Goal: Transaction & Acquisition: Book appointment/travel/reservation

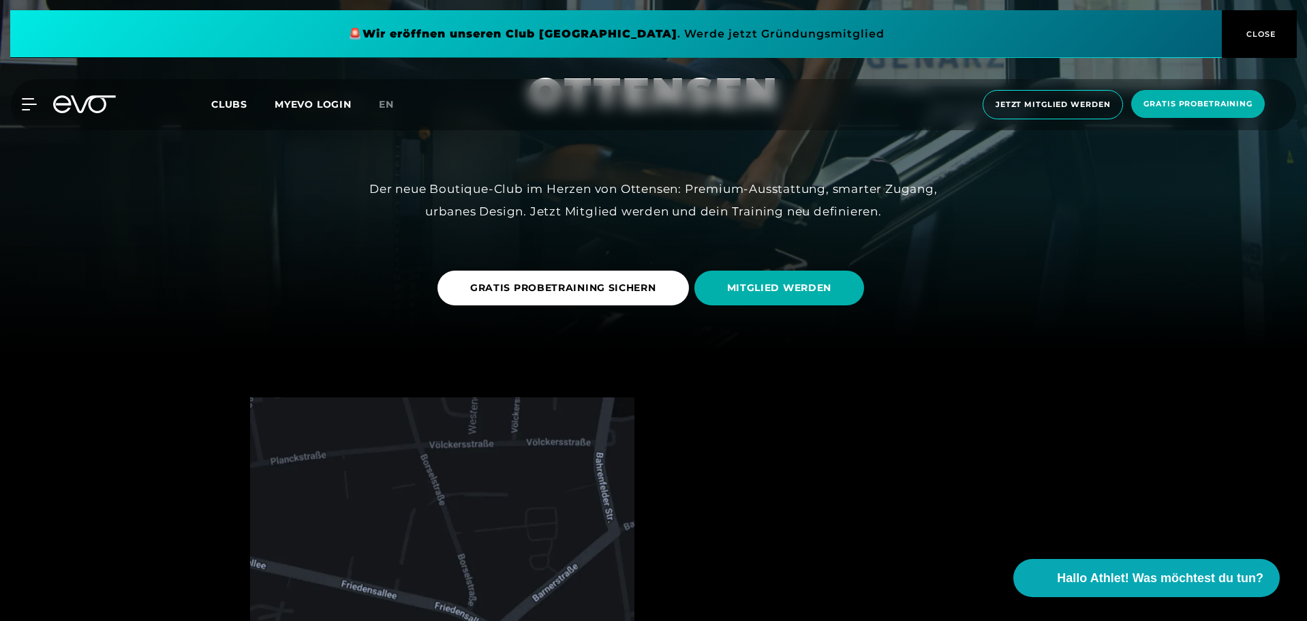
scroll to position [273, 0]
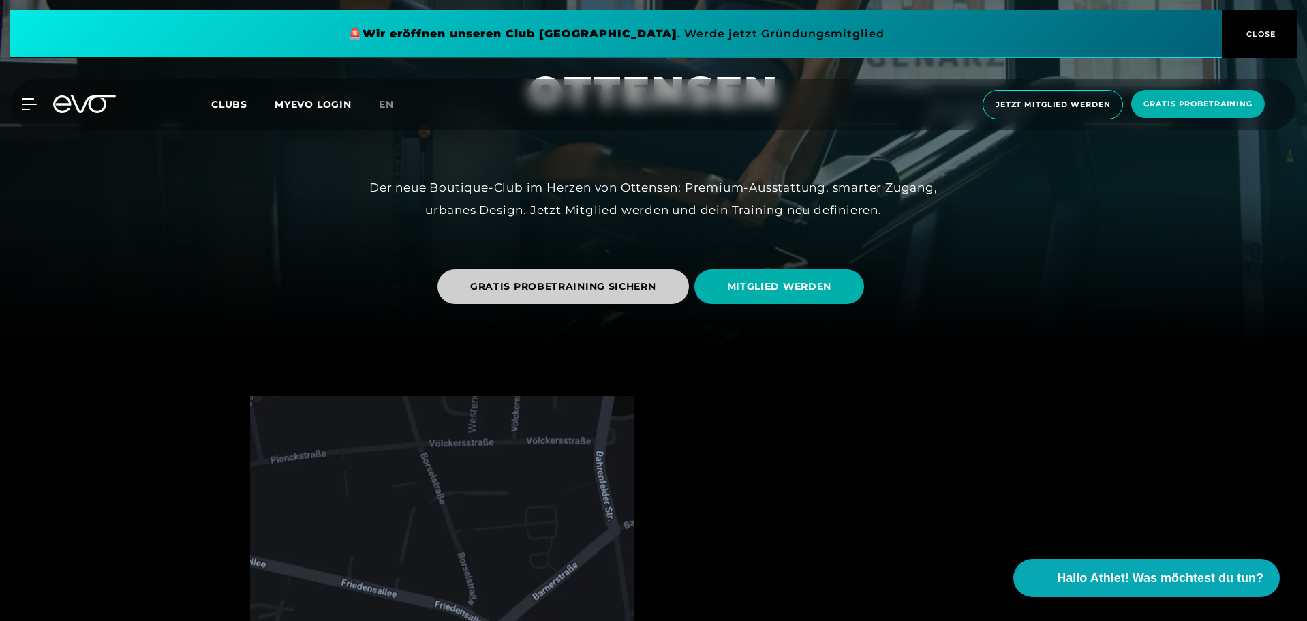
click at [513, 289] on span "GRATIS PROBETRAINING SICHERN" at bounding box center [563, 286] width 186 height 14
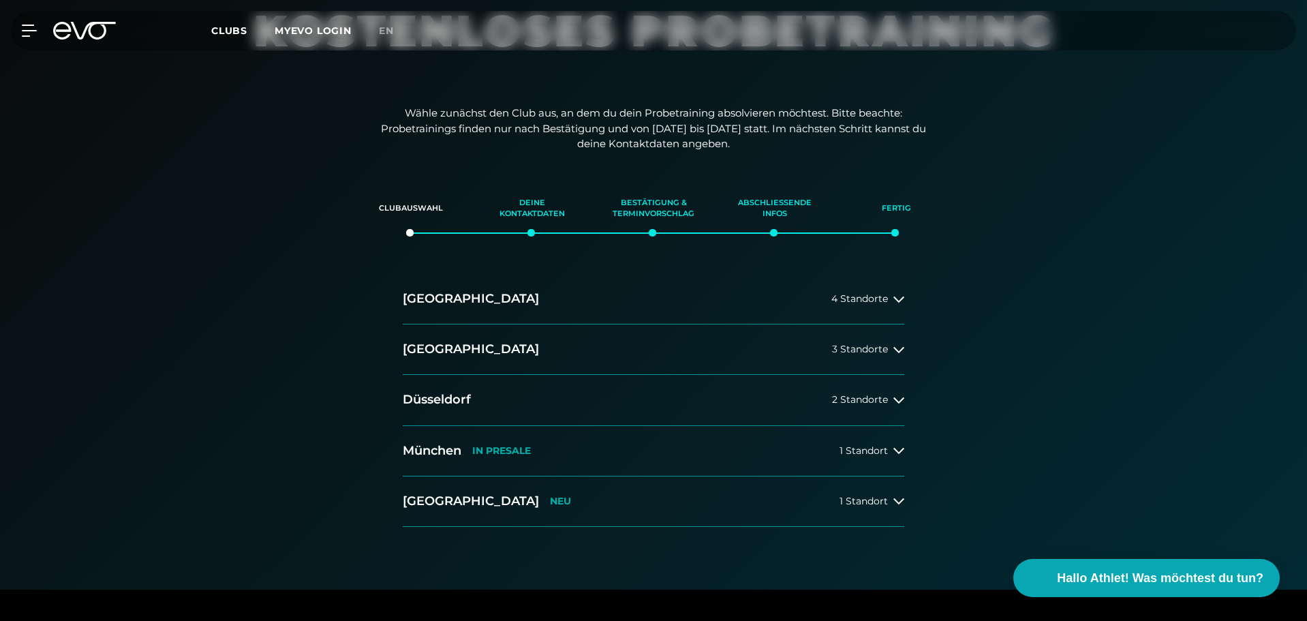
scroll to position [136, 0]
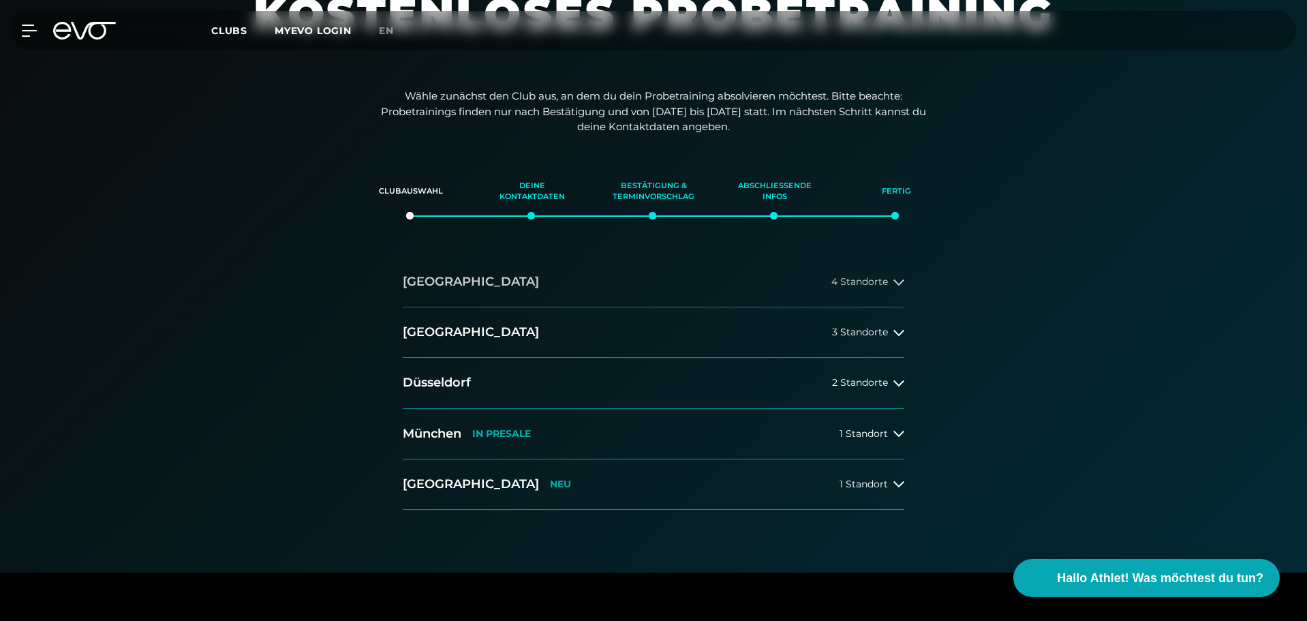
click at [419, 279] on h2 "[GEOGRAPHIC_DATA]" at bounding box center [471, 281] width 136 height 17
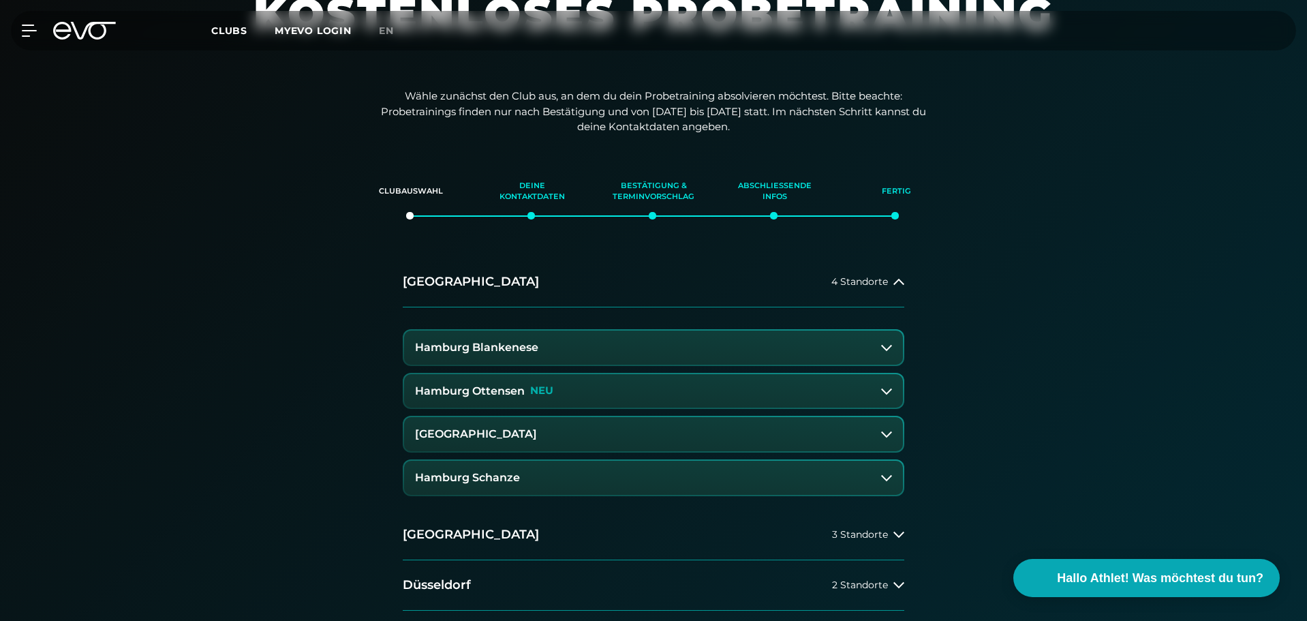
click at [514, 393] on h3 "Hamburg Ottensen" at bounding box center [470, 391] width 110 height 12
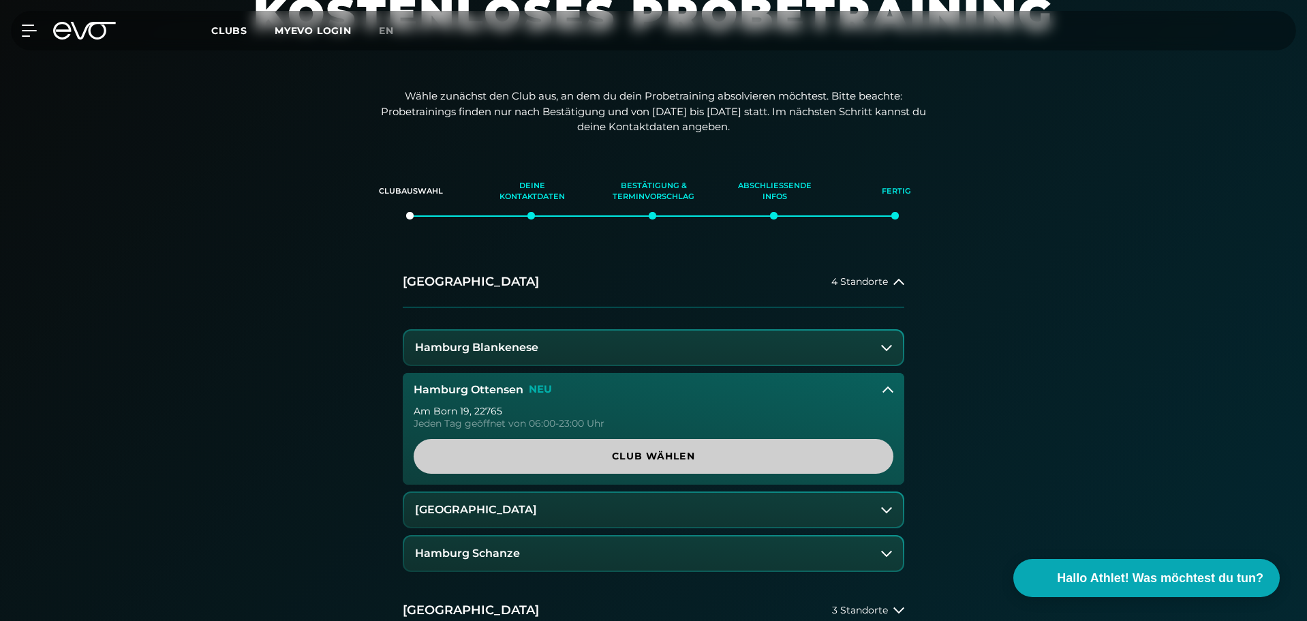
click at [645, 455] on span "Club wählen" at bounding box center [654, 456] width 414 height 14
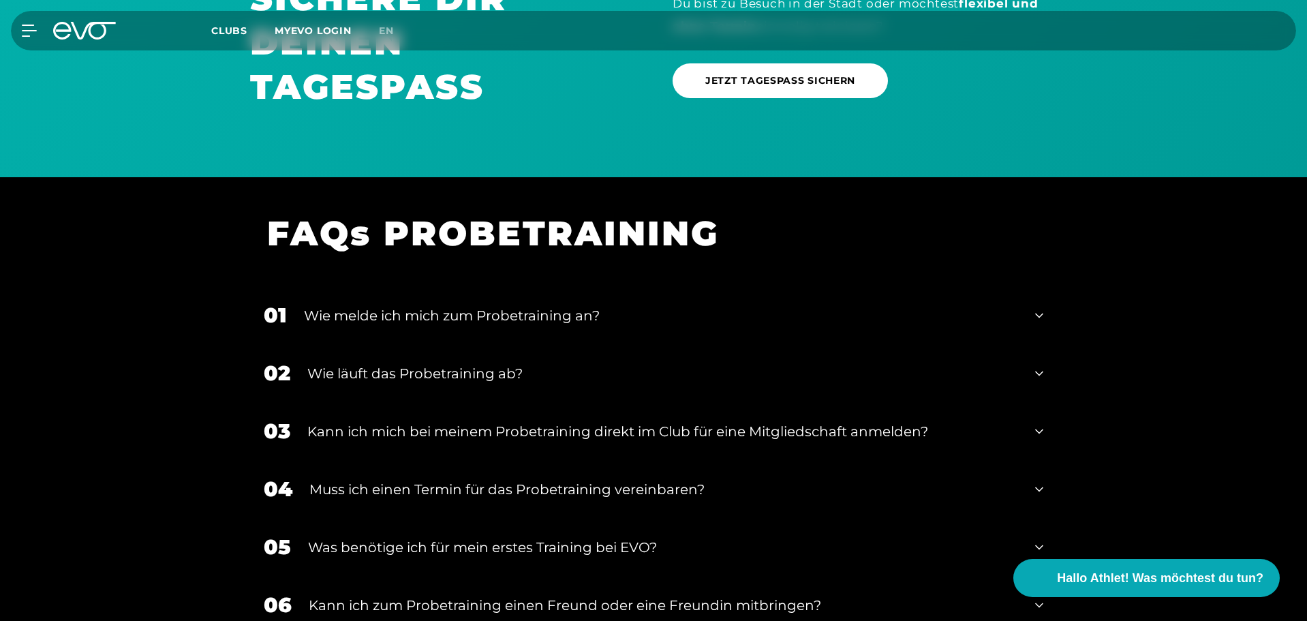
scroll to position [1023, 0]
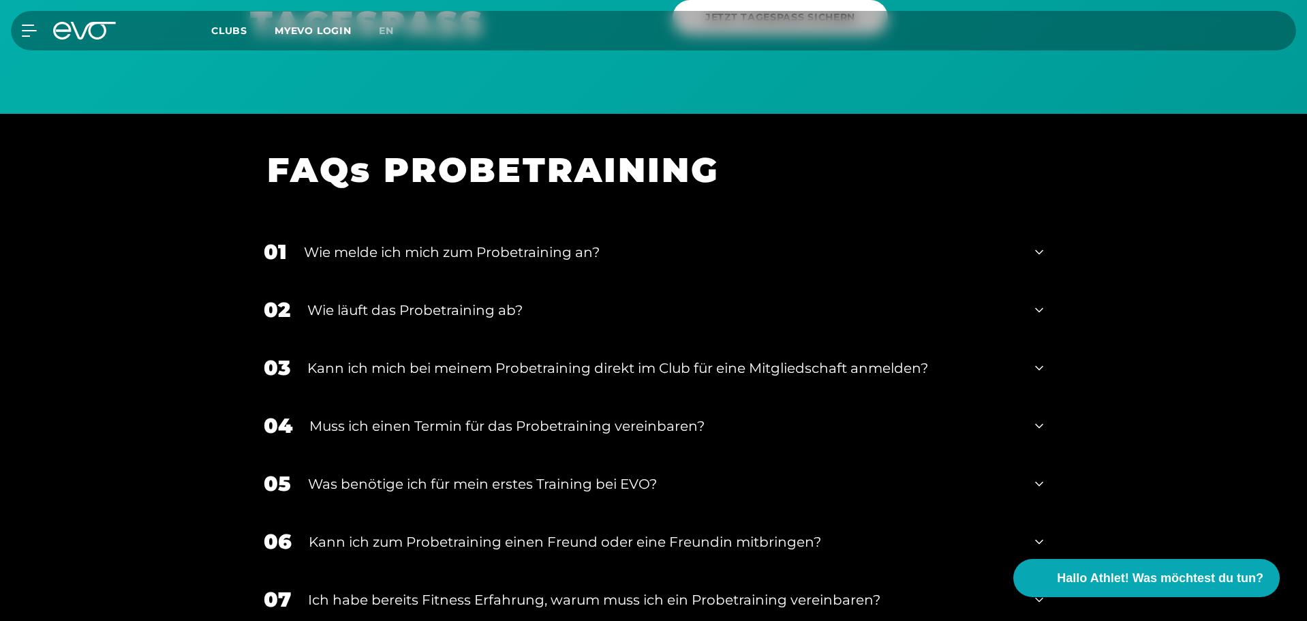
click at [405, 249] on div "Wie melde ich mich zum Probetraining an?" at bounding box center [661, 252] width 714 height 20
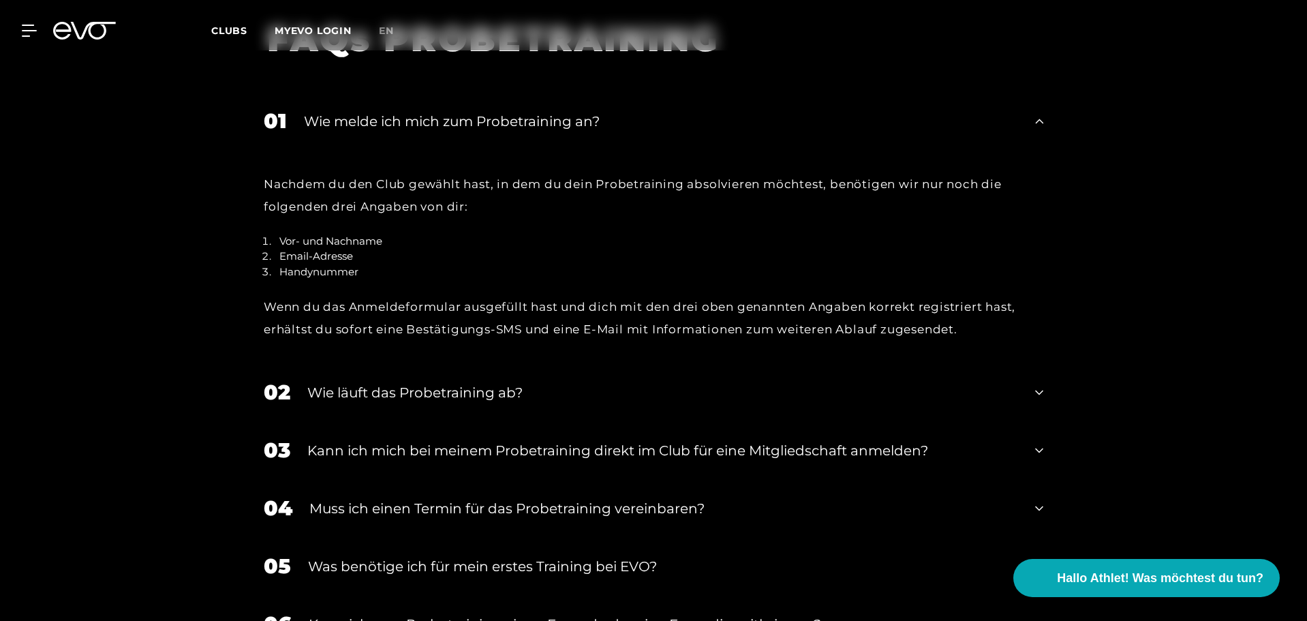
scroll to position [1159, 0]
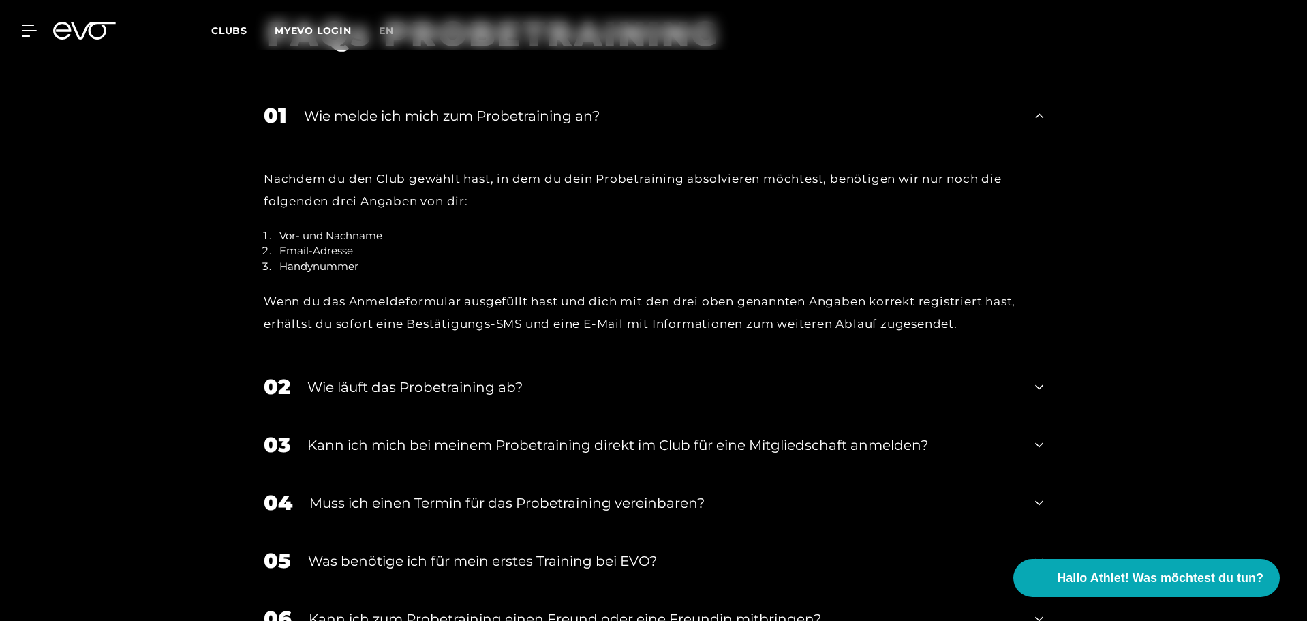
click at [453, 389] on div "Wie läuft das Probetraining ab?" at bounding box center [662, 387] width 711 height 20
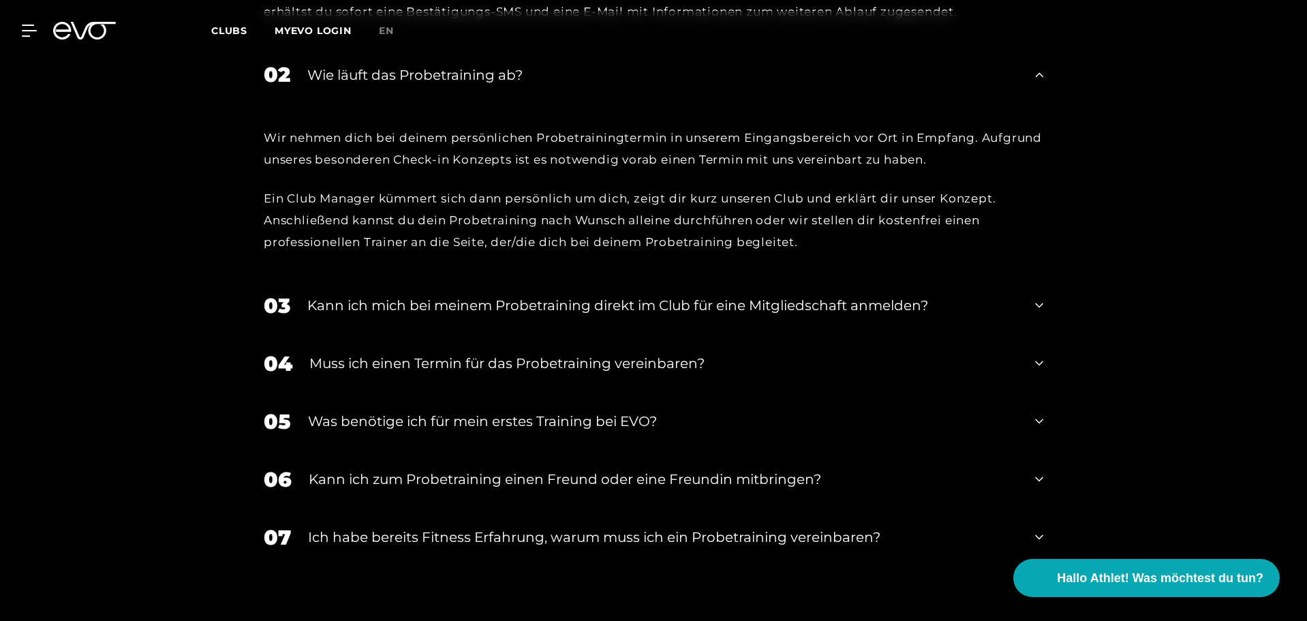
scroll to position [1500, 0]
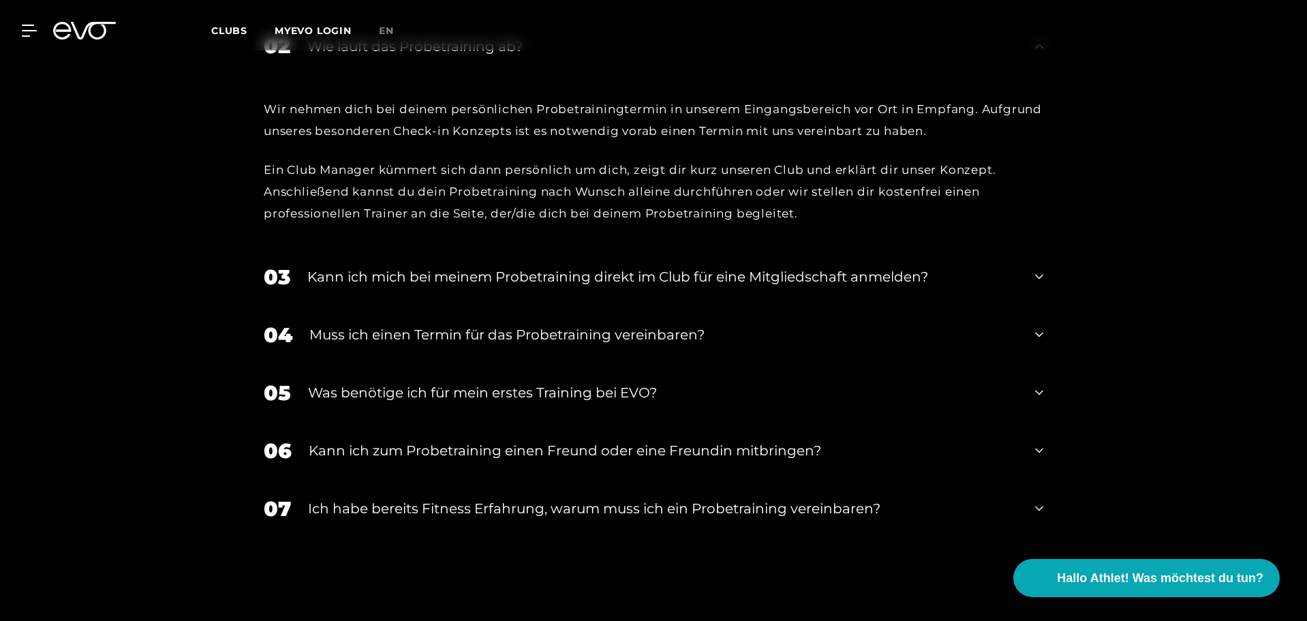
click at [378, 281] on div "Kann ich mich bei meinem Probetraining direkt im Club für eine Mitgliedschaft a…" at bounding box center [662, 277] width 711 height 20
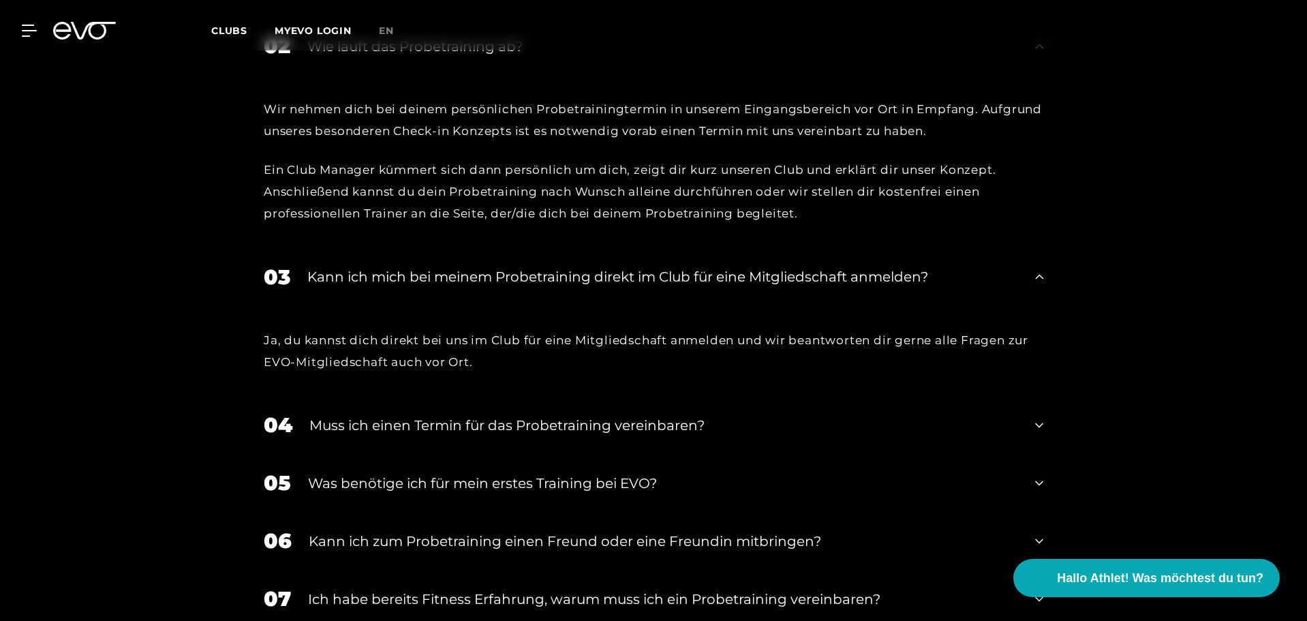
click at [358, 423] on div "Muss ich einen Termin für das Probetraining vereinbaren?" at bounding box center [663, 425] width 709 height 20
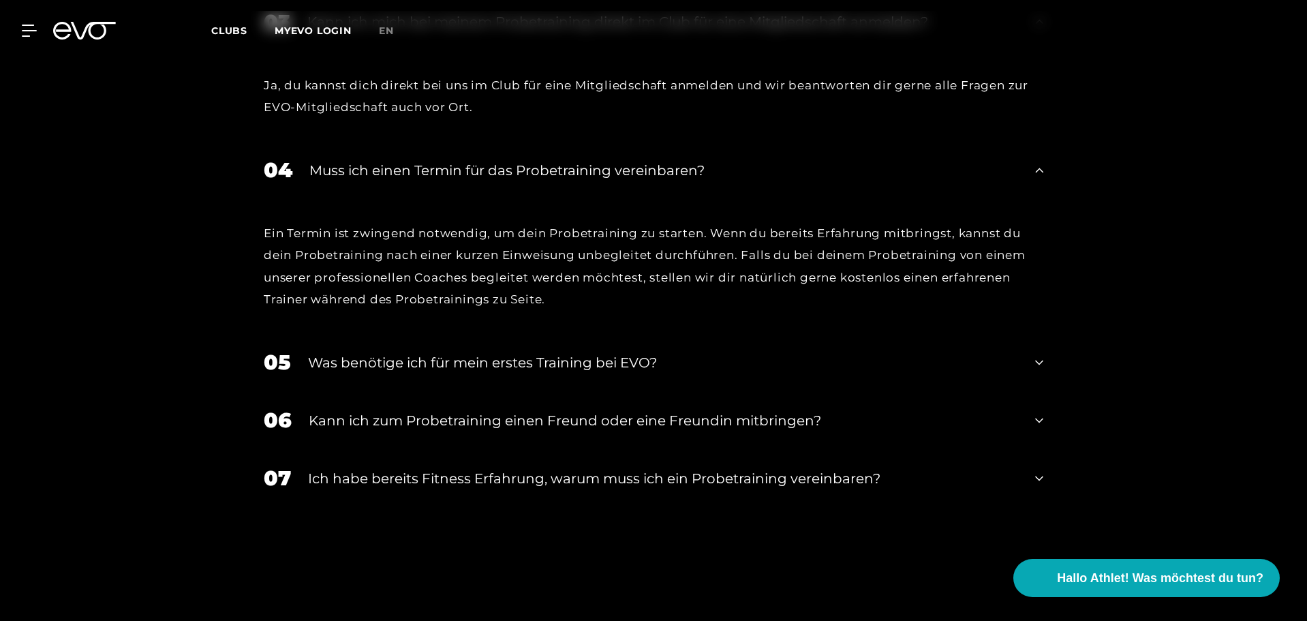
scroll to position [1841, 0]
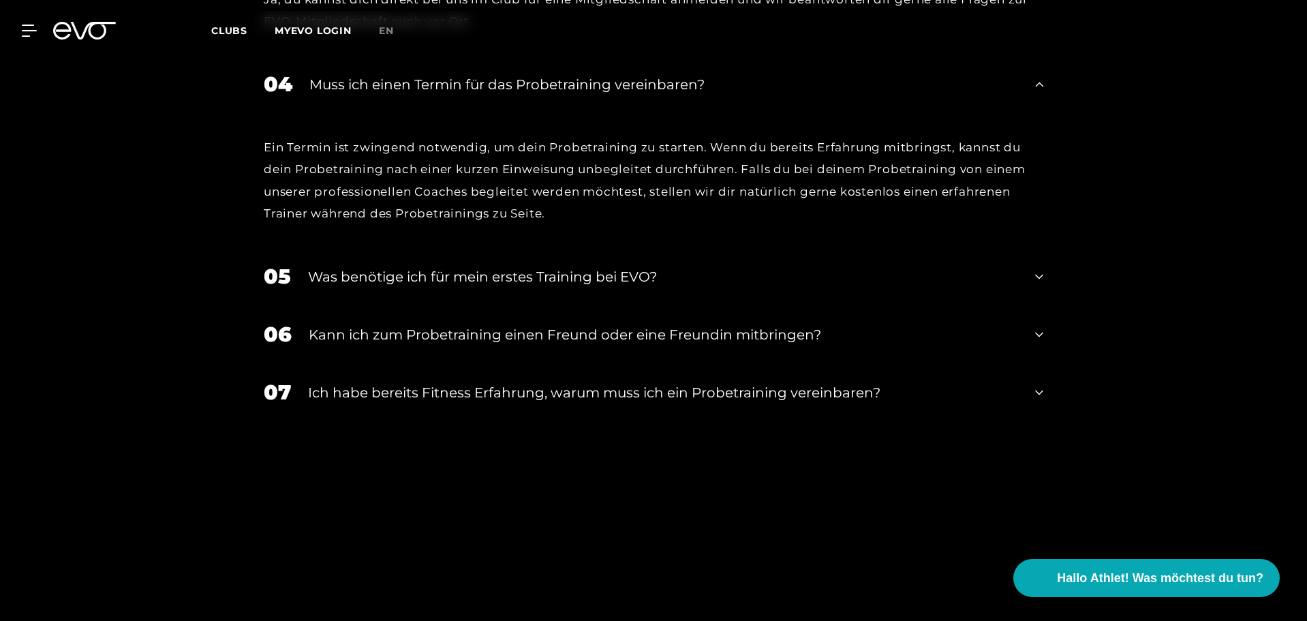
click at [402, 264] on div "05 Was benötige ich für mein erstes Training bei EVO?" at bounding box center [653, 276] width 807 height 58
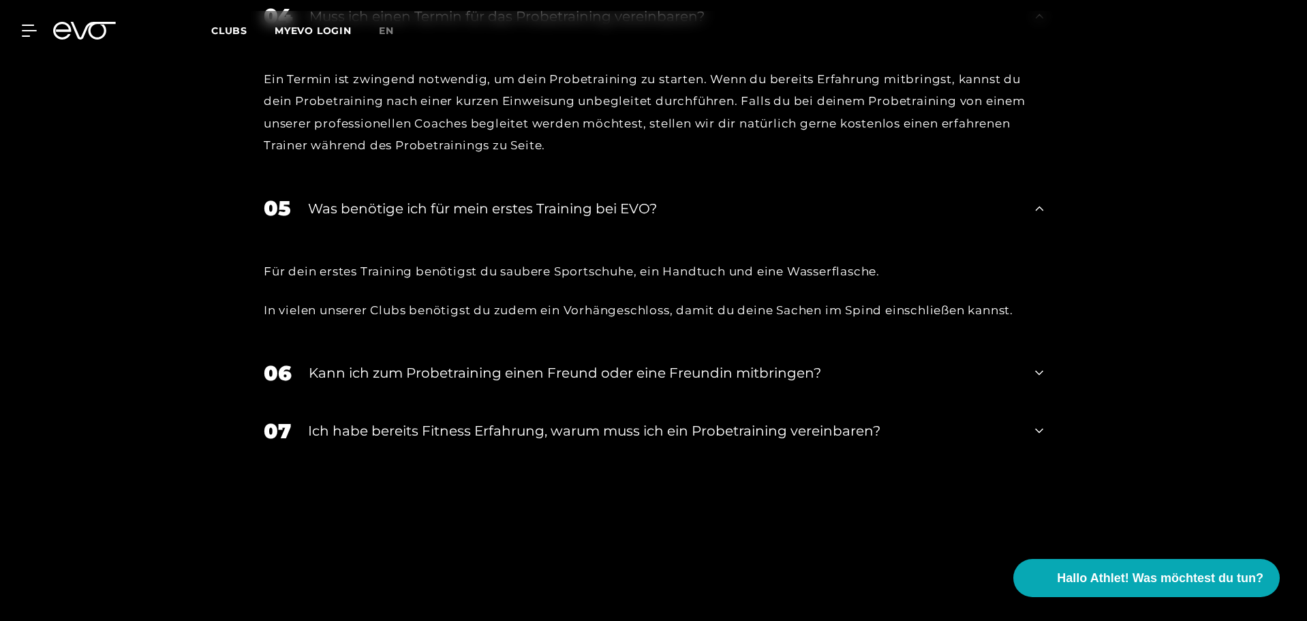
scroll to position [1977, 0]
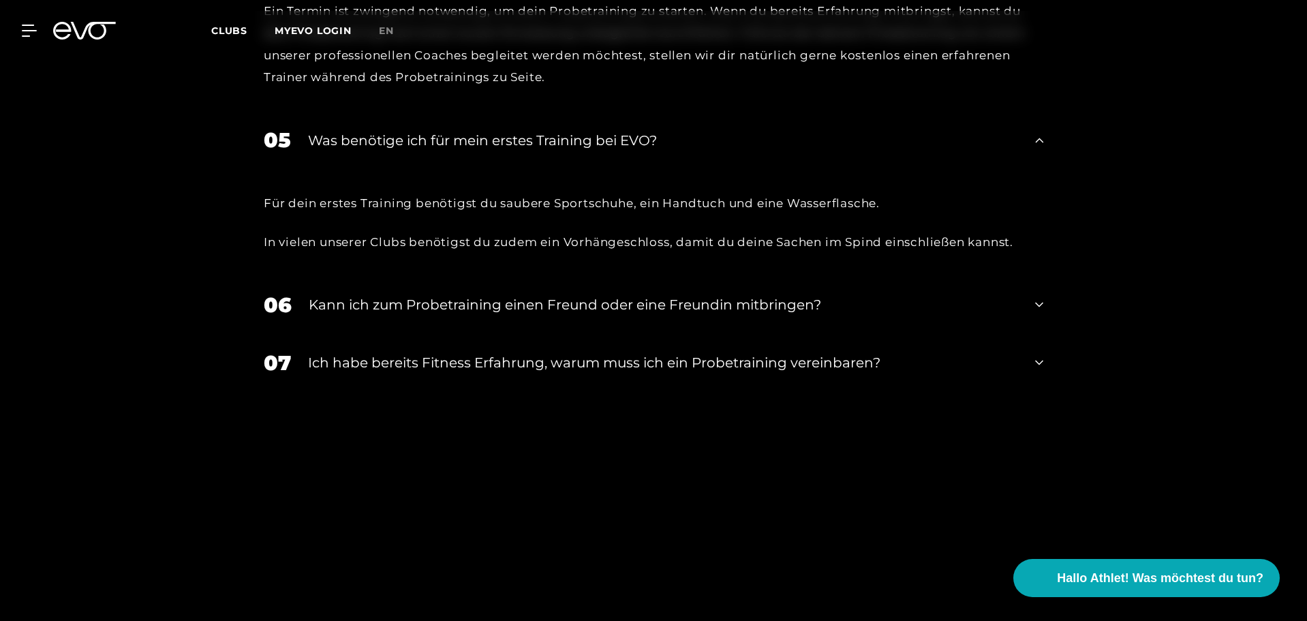
click at [352, 307] on div "Kann ich zum Probetraining einen Freund oder eine Freundin mitbringen?" at bounding box center [664, 304] width 710 height 20
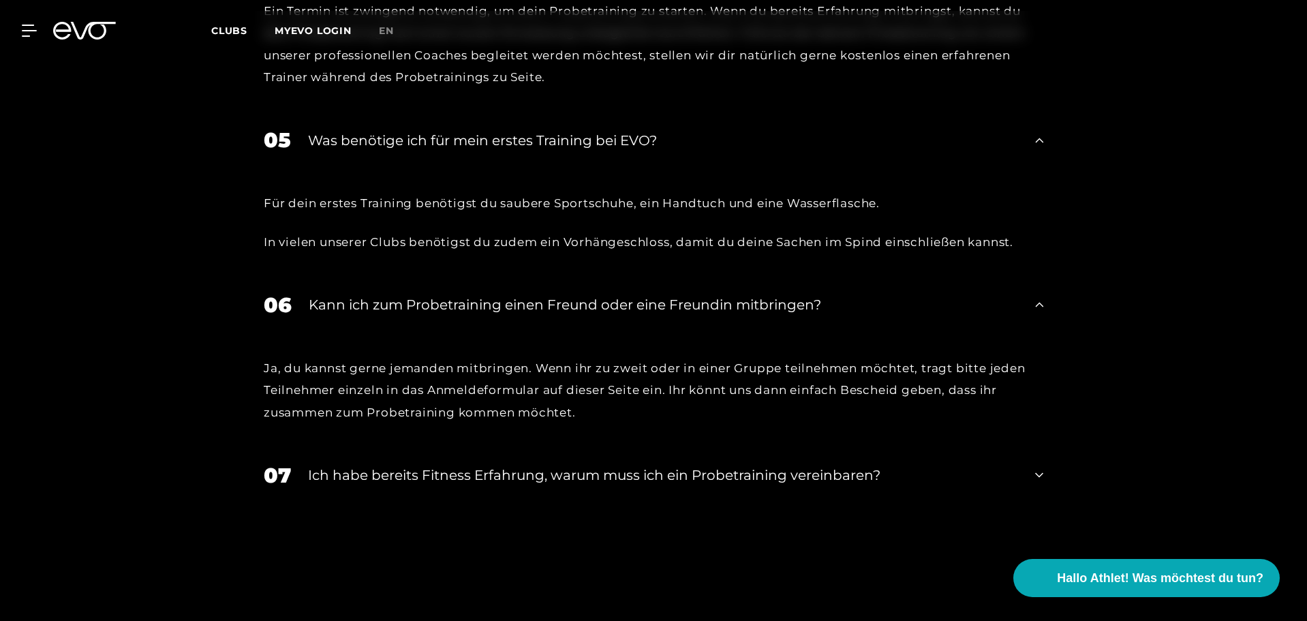
click at [471, 471] on div "Ich habe bereits Fitness Erfahrung, warum muss ich ein Probetraining vereinbare…" at bounding box center [663, 475] width 710 height 20
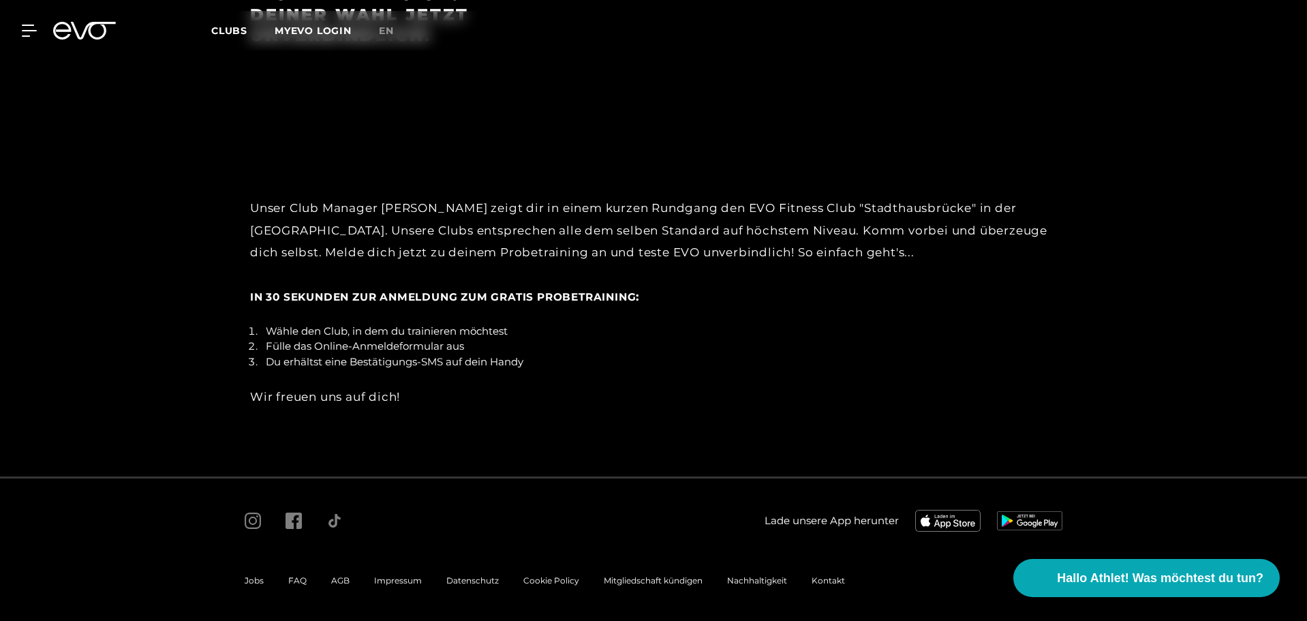
scroll to position [2878, 0]
click at [839, 579] on span "Kontakt" at bounding box center [828, 578] width 33 height 10
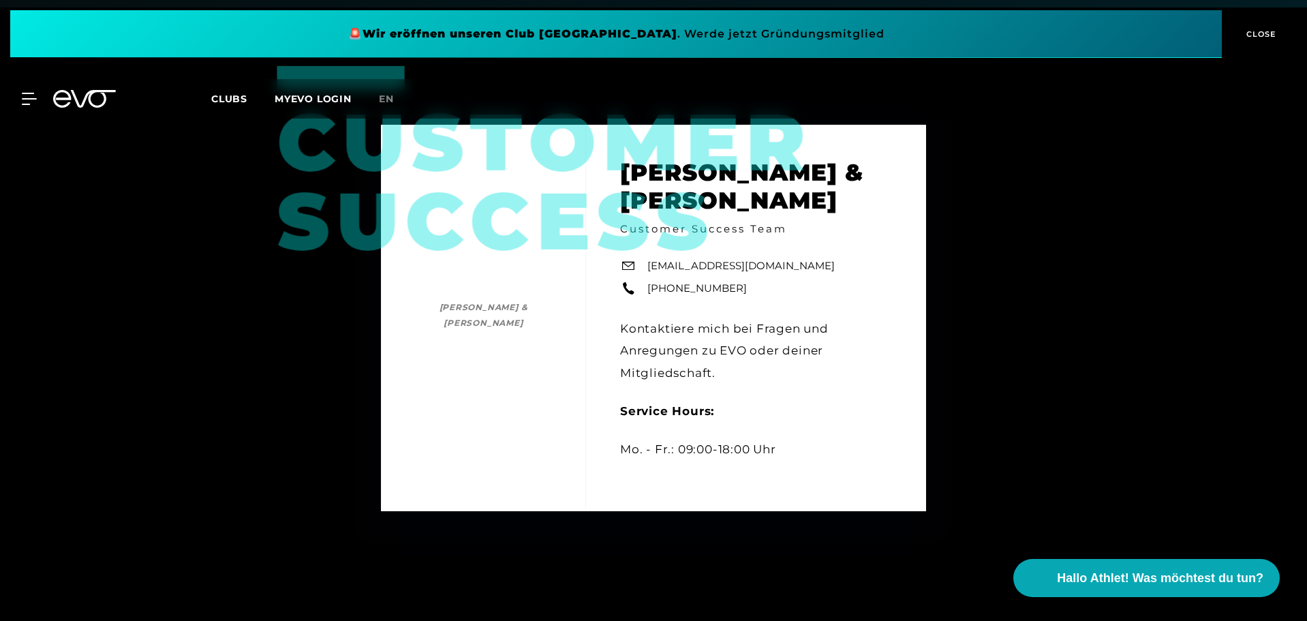
scroll to position [205, 0]
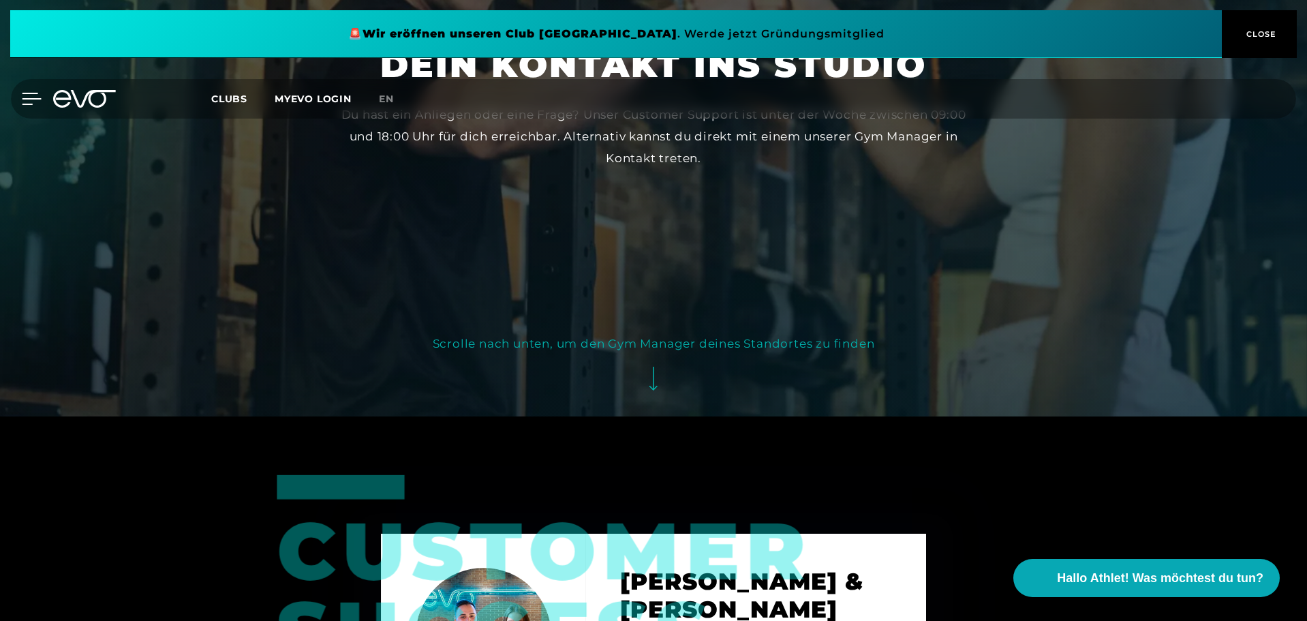
click at [28, 93] on icon at bounding box center [31, 98] width 19 height 11
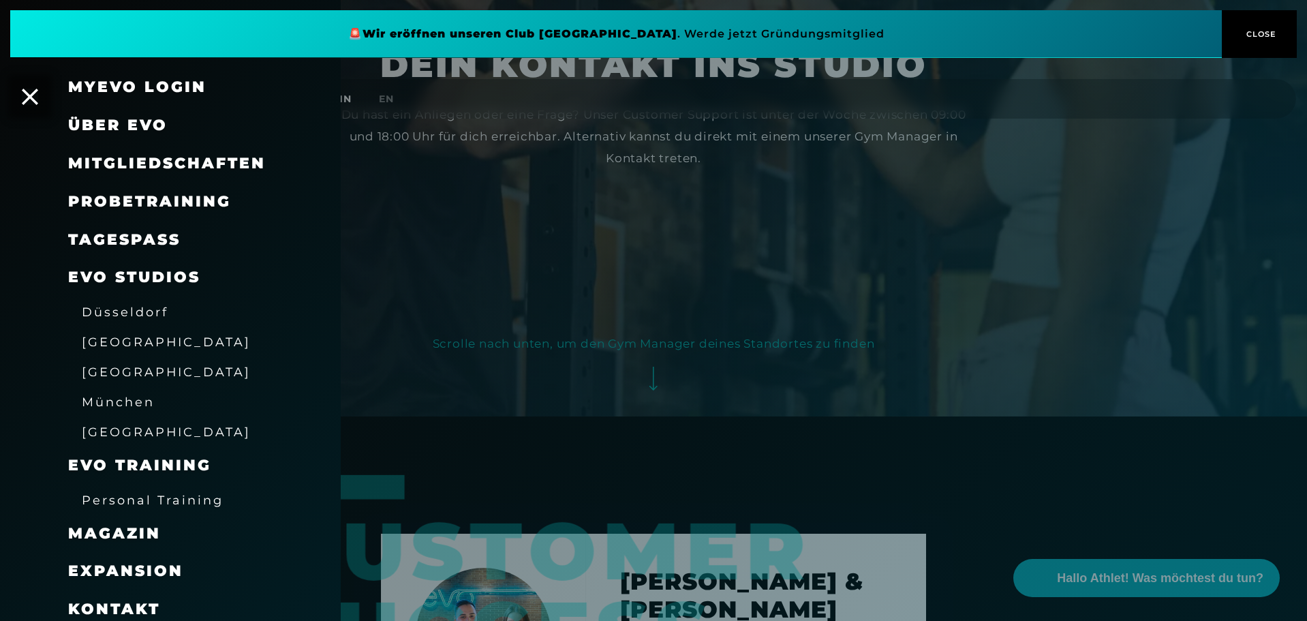
click at [167, 162] on span "Mitgliedschaften" at bounding box center [167, 163] width 198 height 18
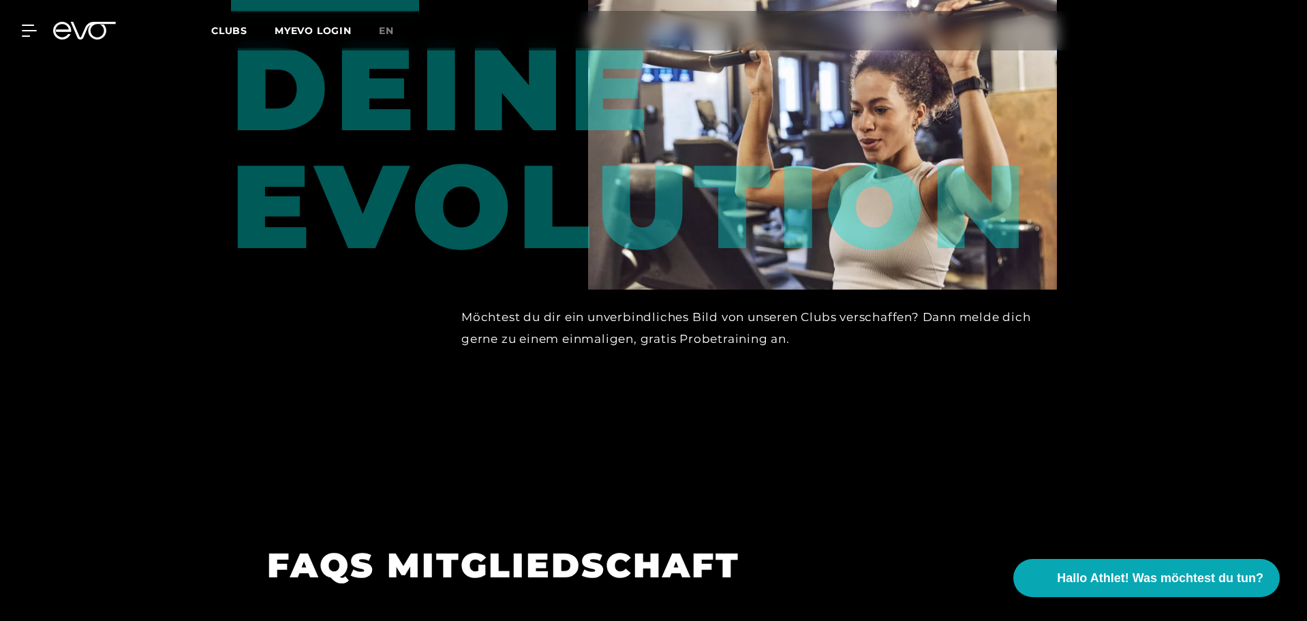
scroll to position [1869, 0]
